Goal: Transaction & Acquisition: Purchase product/service

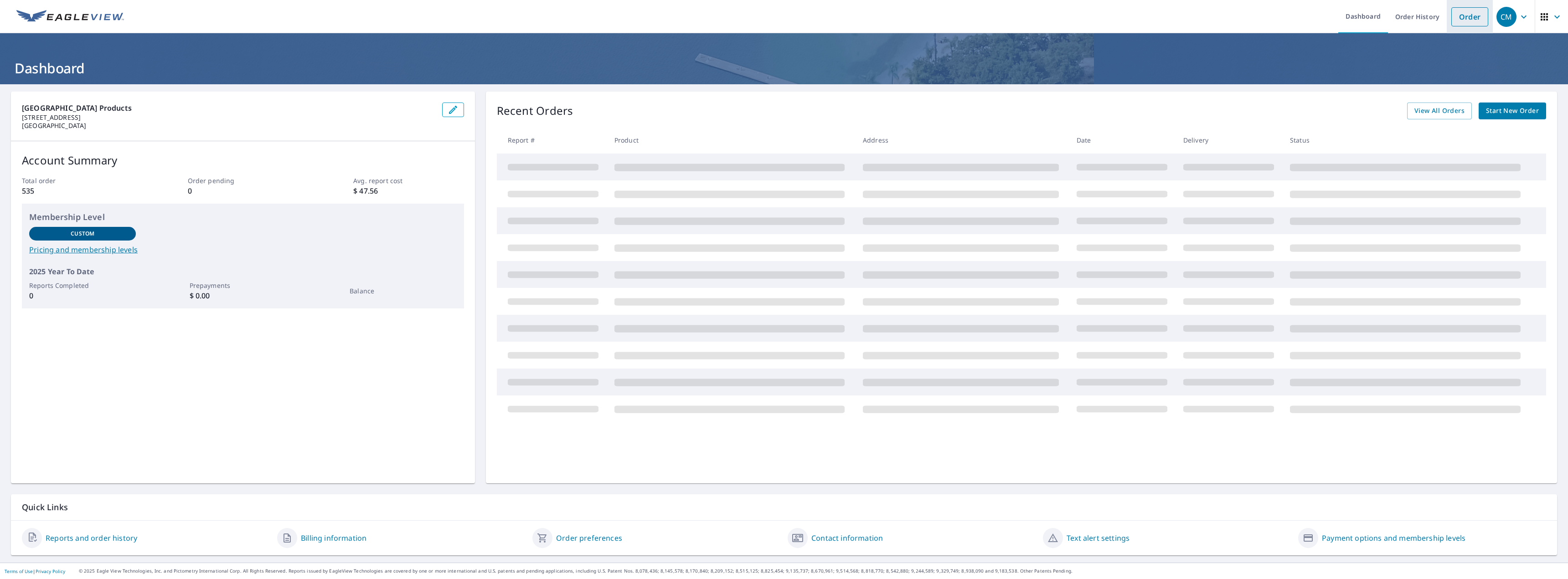
click at [1463, 18] on link "Order" at bounding box center [1469, 17] width 36 height 19
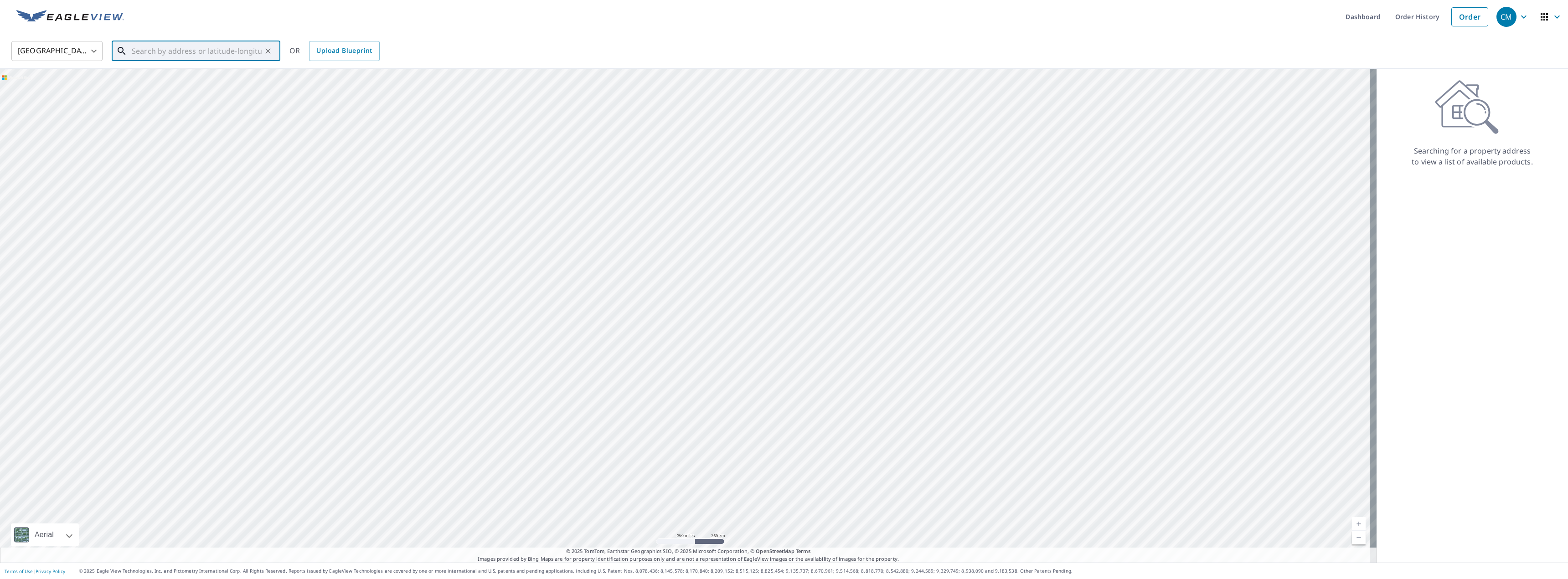
click at [158, 55] on input "text" at bounding box center [196, 51] width 130 height 25
click at [165, 123] on p "[GEOGRAPHIC_DATA]" at bounding box center [201, 128] width 143 height 9
type input "[STREET_ADDRESS][PERSON_NAME]"
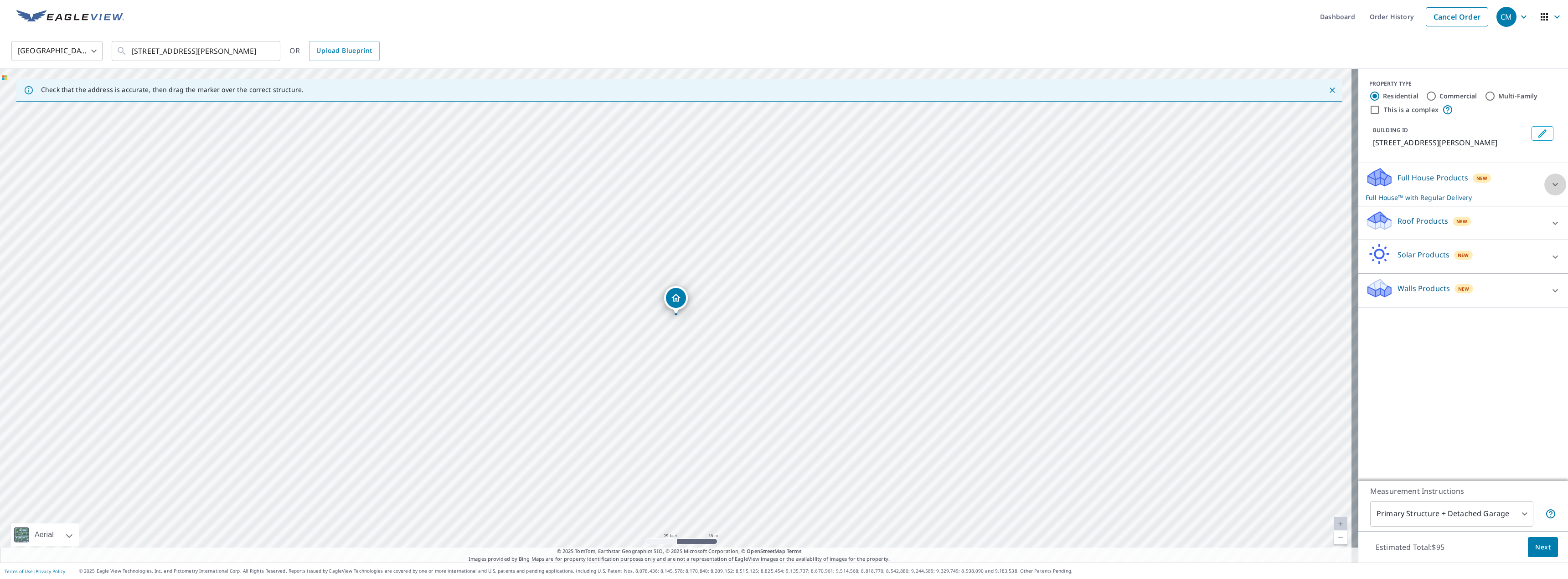
click at [1549, 183] on icon at bounding box center [1555, 185] width 11 height 11
click at [1549, 337] on icon at bounding box center [1555, 337] width 11 height 11
click at [1552, 337] on icon at bounding box center [1555, 336] width 6 height 3
click at [1549, 182] on icon at bounding box center [1555, 185] width 11 height 11
click at [1552, 289] on icon at bounding box center [1555, 290] width 6 height 3
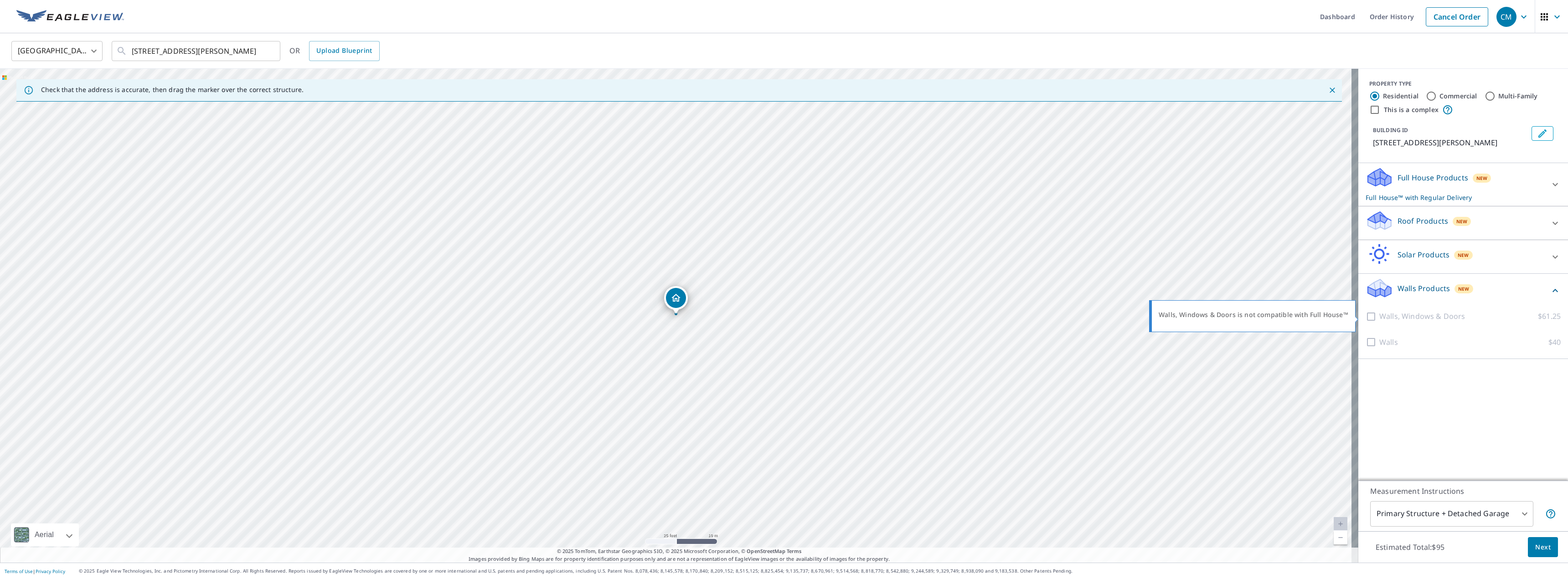
click at [1365, 314] on div at bounding box center [1372, 316] width 14 height 11
click at [1365, 341] on div at bounding box center [1372, 342] width 14 height 11
click at [1428, 184] on div "Full House Products New Full House™ with Regular Delivery" at bounding box center [1454, 184] width 179 height 36
click at [1536, 547] on span "Next" at bounding box center [1543, 548] width 16 height 11
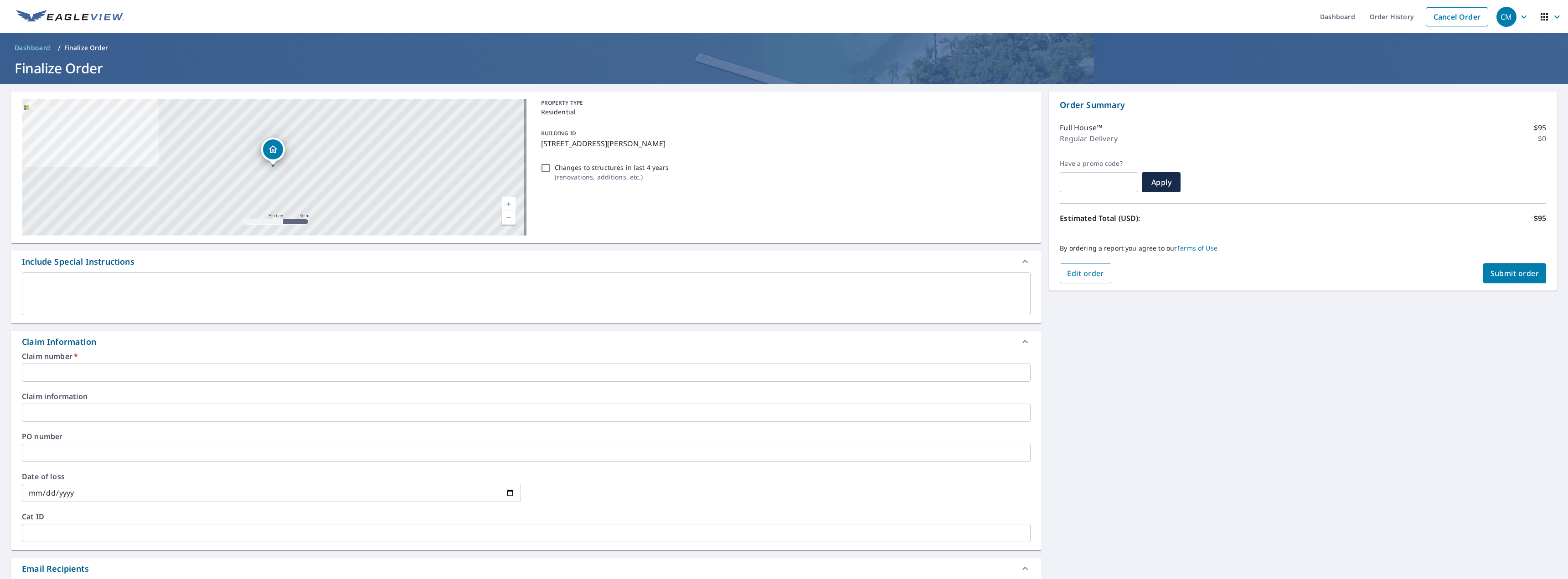
click at [91, 369] on input "text" at bounding box center [525, 372] width 1009 height 18
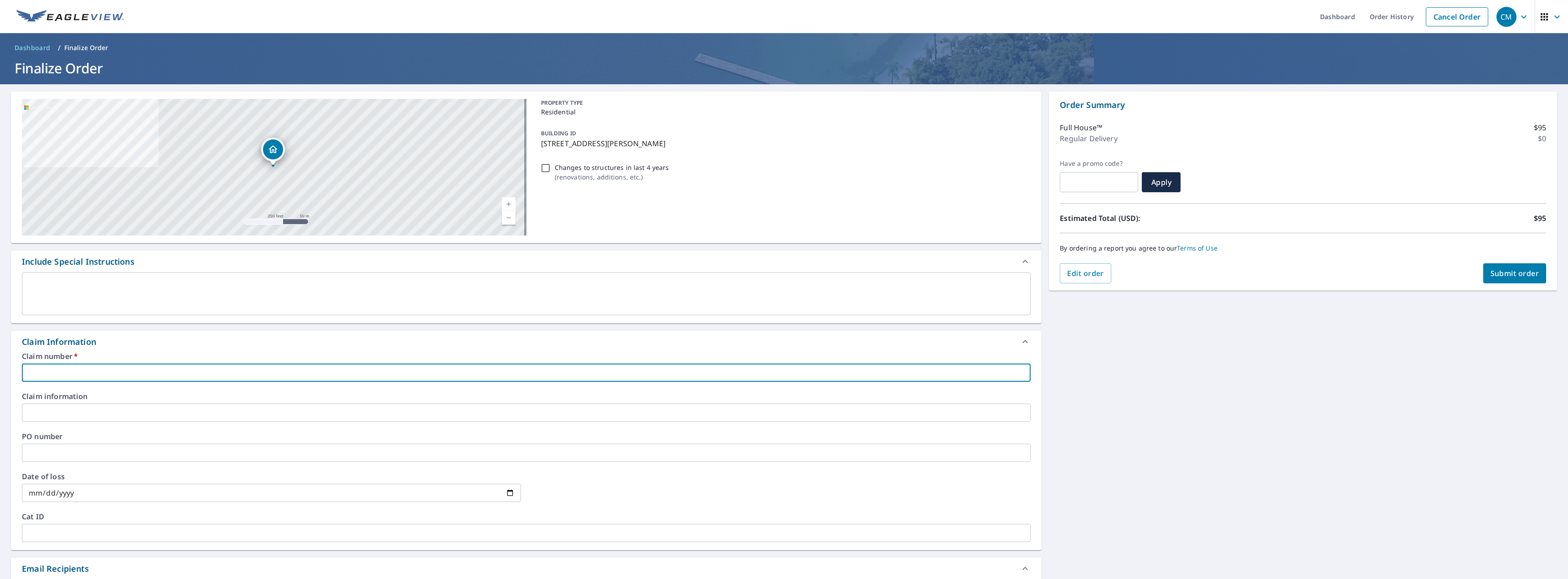
type input "2"
checkbox input "true"
type input "25"
checkbox input "true"
type input "254"
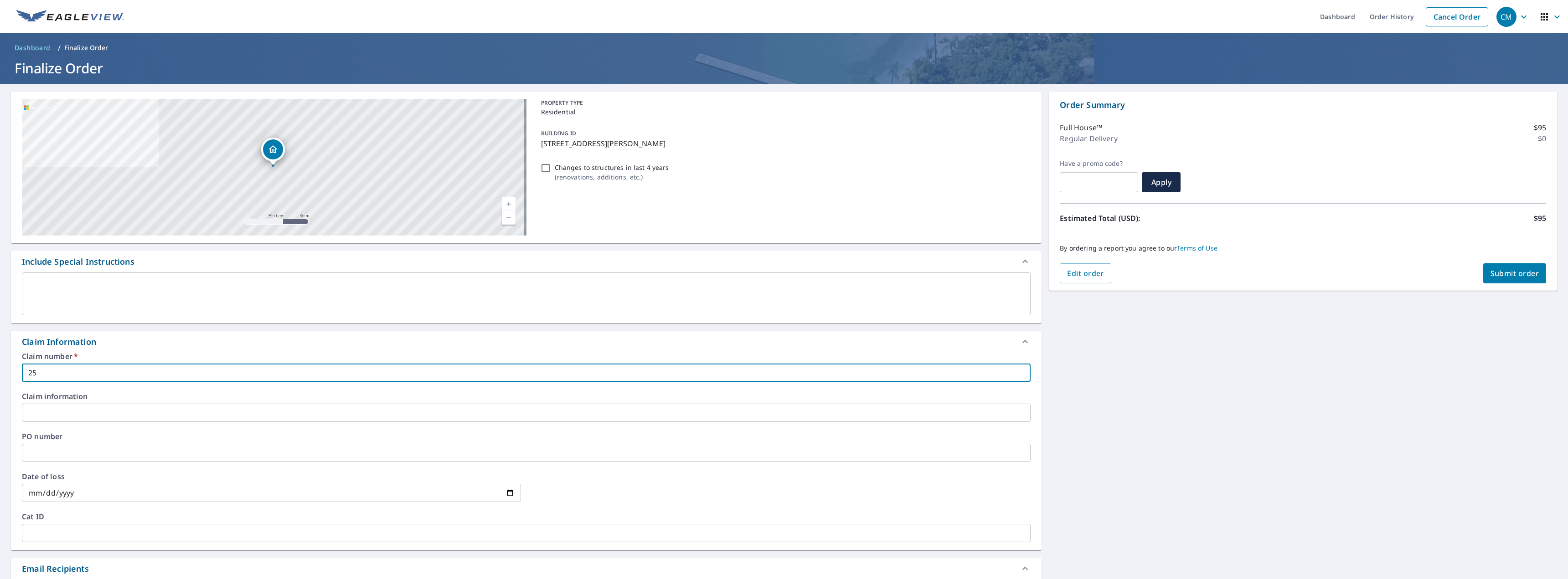
checkbox input "true"
type input "2542"
checkbox input "true"
type input "25428"
checkbox input "true"
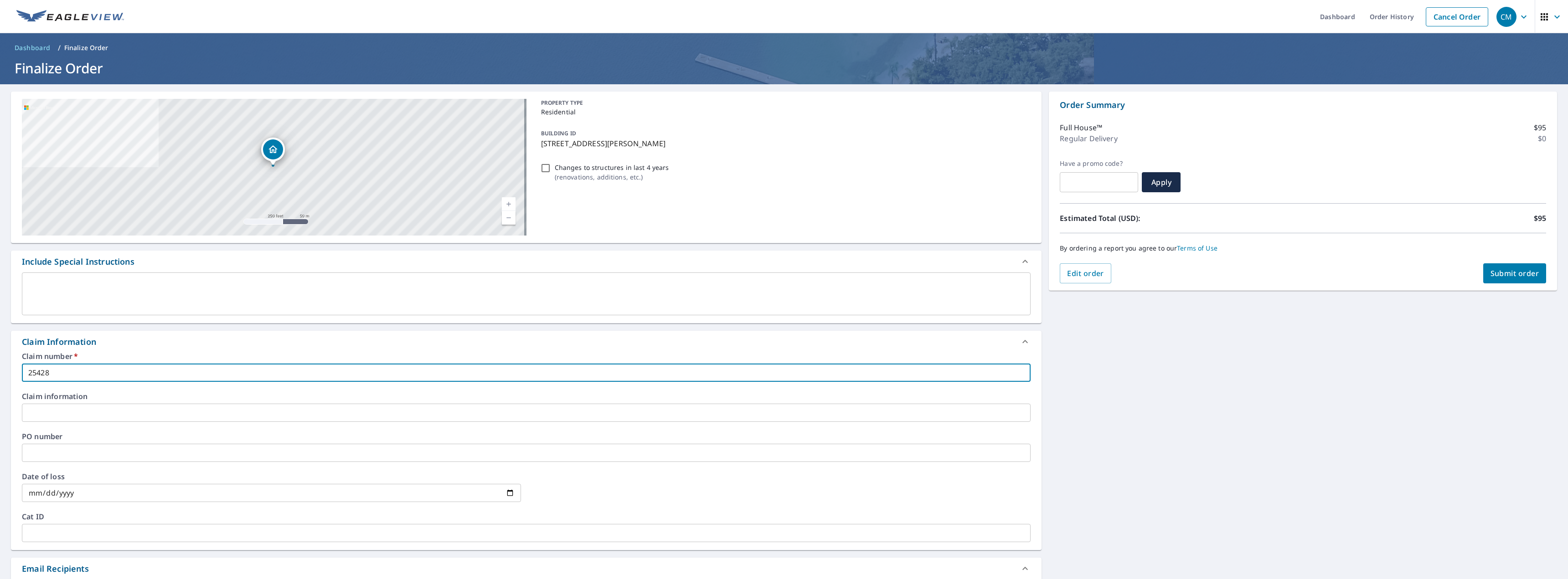
type input "254281"
checkbox input "true"
type input "2542815"
checkbox input "true"
type input "2542815"
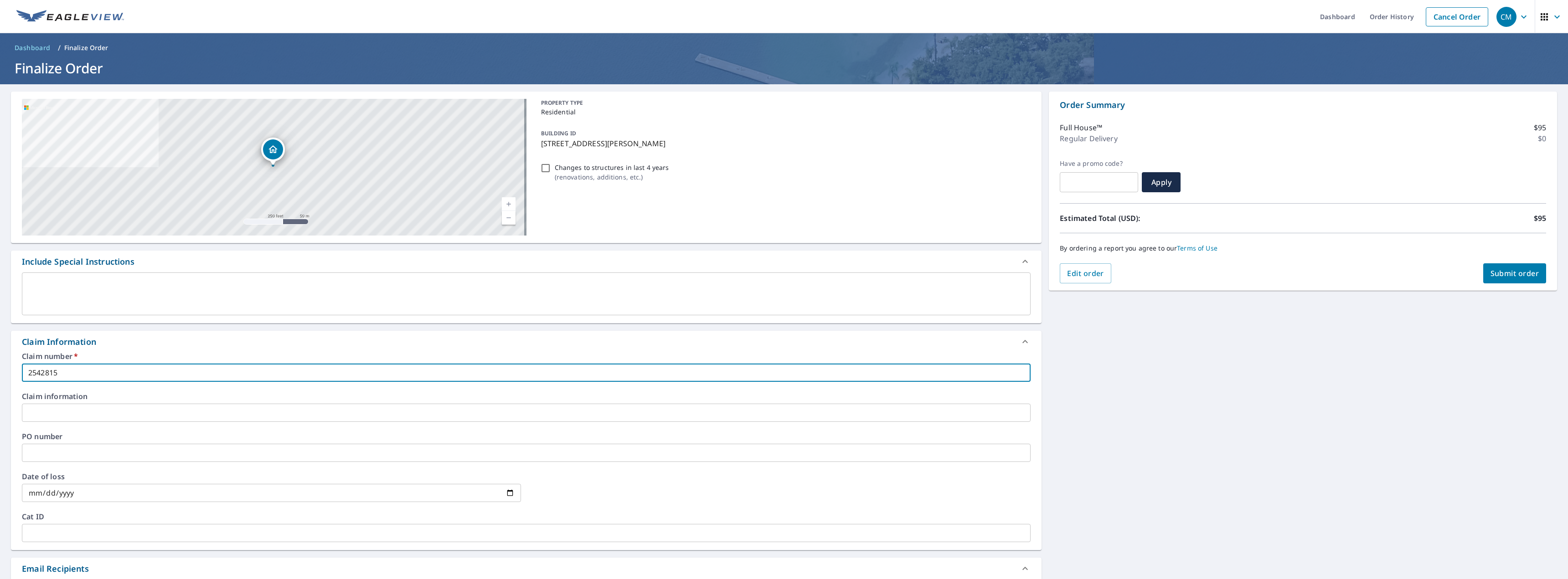
checkbox input "true"
type input "2542815 r"
checkbox input "true"
type input "2542815 rj"
checkbox input "true"
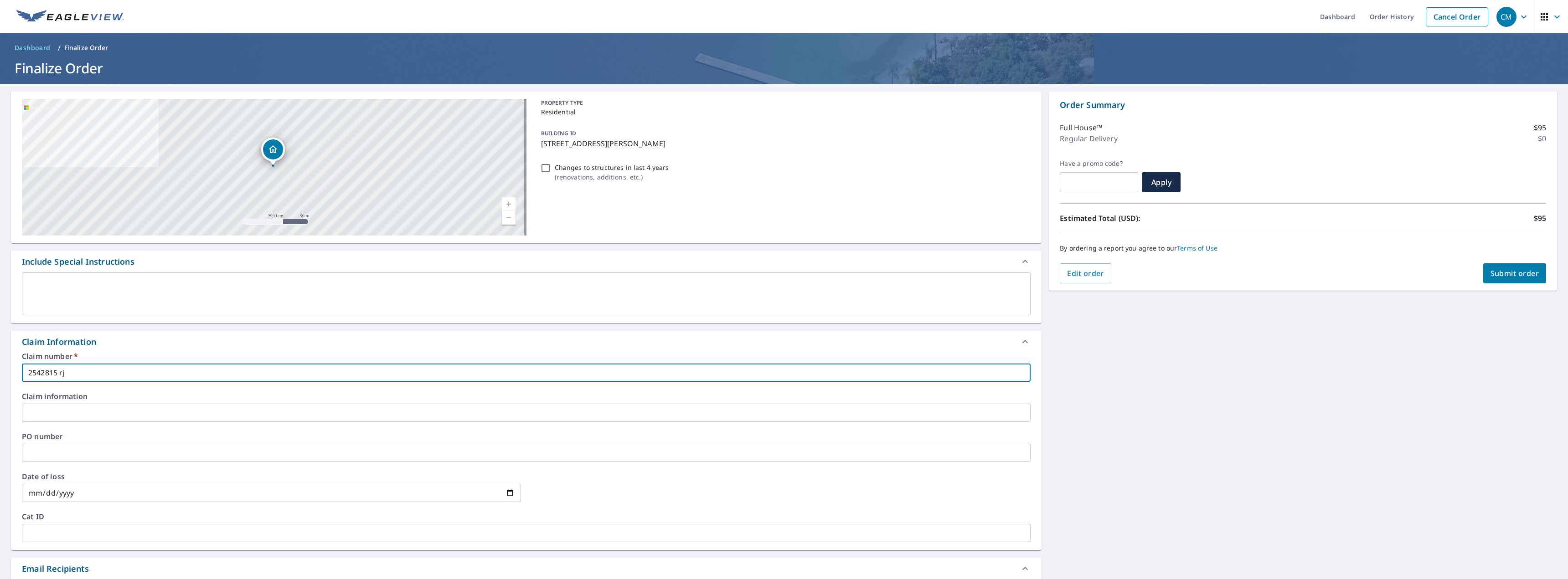
type input "2542815 rjm"
checkbox input "true"
type input "2542815 rjm"
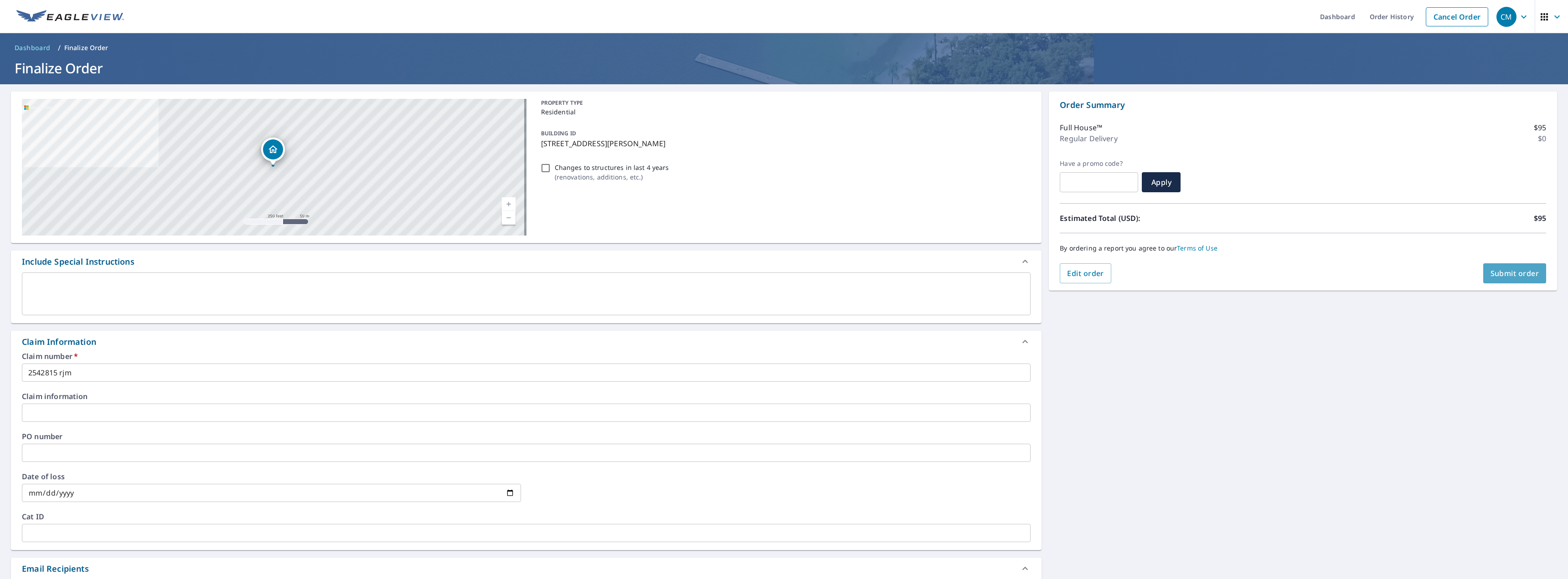
click at [1503, 275] on span "Submit order" at bounding box center [1515, 273] width 49 height 10
checkbox input "true"
